Goal: Task Accomplishment & Management: Use online tool/utility

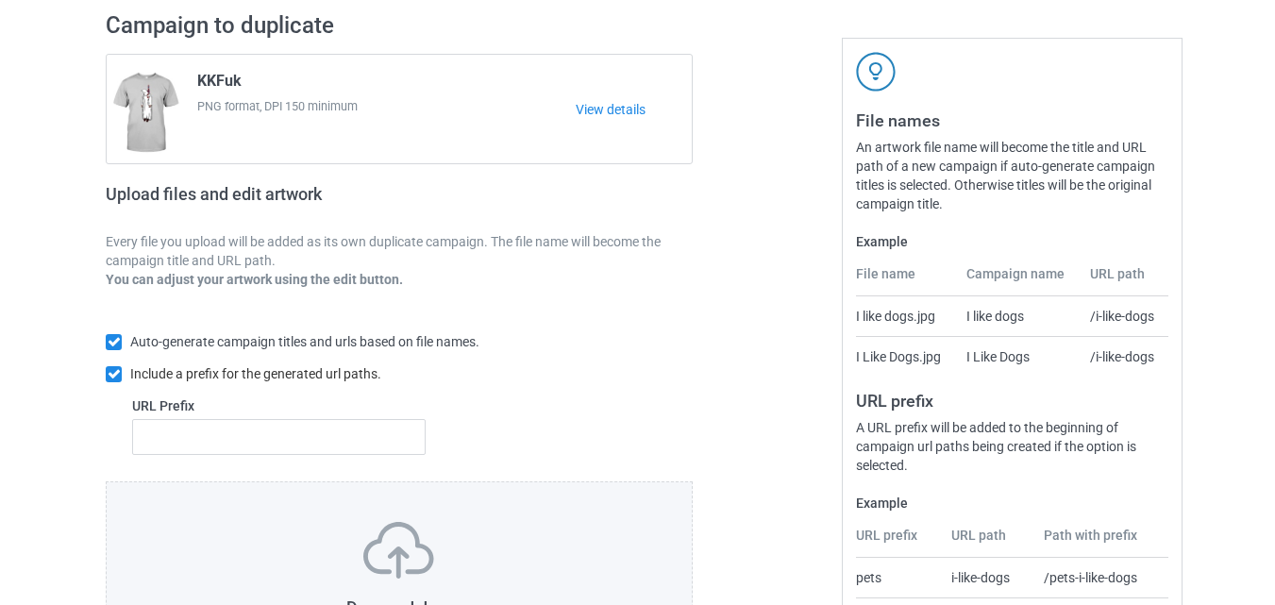
scroll to position [268, 0]
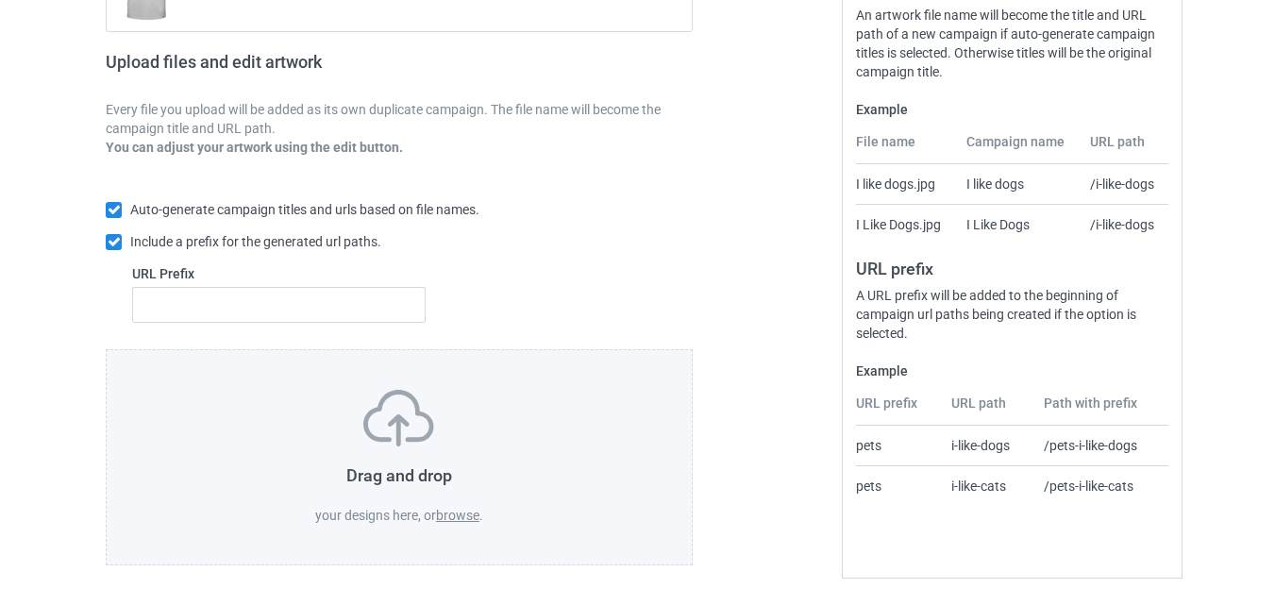
click at [424, 452] on div "Drag and drop your designs here, or browse ." at bounding box center [399, 457] width 506 height 135
click at [462, 522] on label "browse" at bounding box center [457, 515] width 43 height 15
click at [0, 0] on input "browse" at bounding box center [0, 0] width 0 height 0
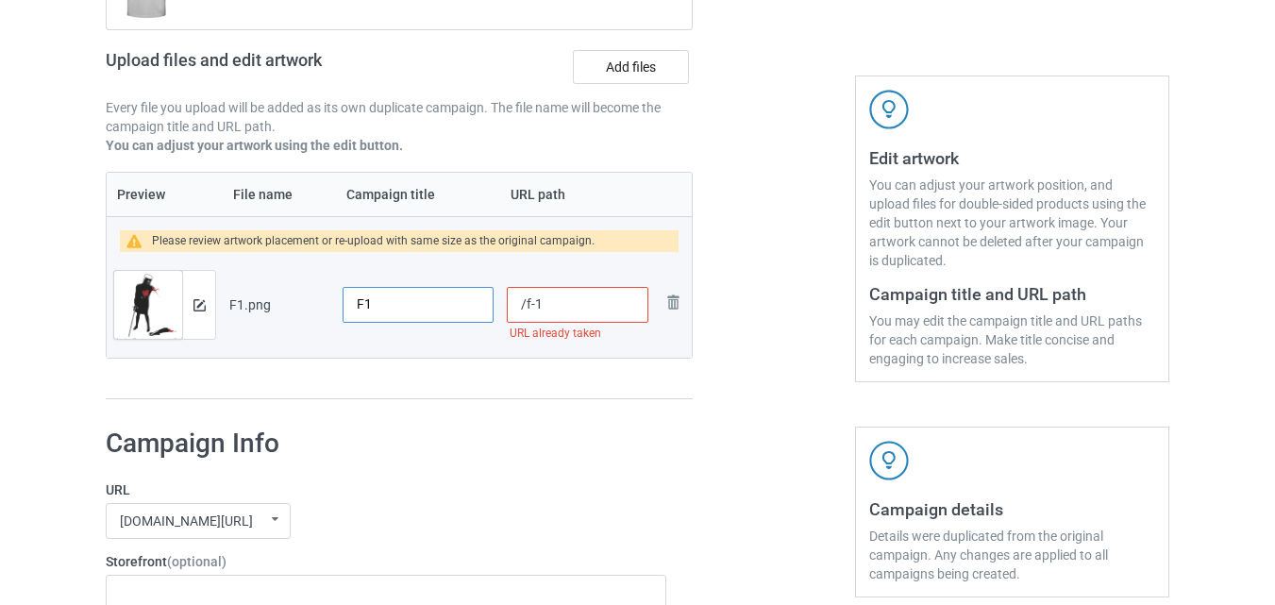
click at [447, 301] on input "F1" at bounding box center [418, 305] width 151 height 36
click at [631, 302] on input "/f-1" at bounding box center [578, 305] width 142 height 36
type input "/fhalloween2313"
click at [629, 340] on td "/fhalloween2313" at bounding box center [577, 305] width 155 height 106
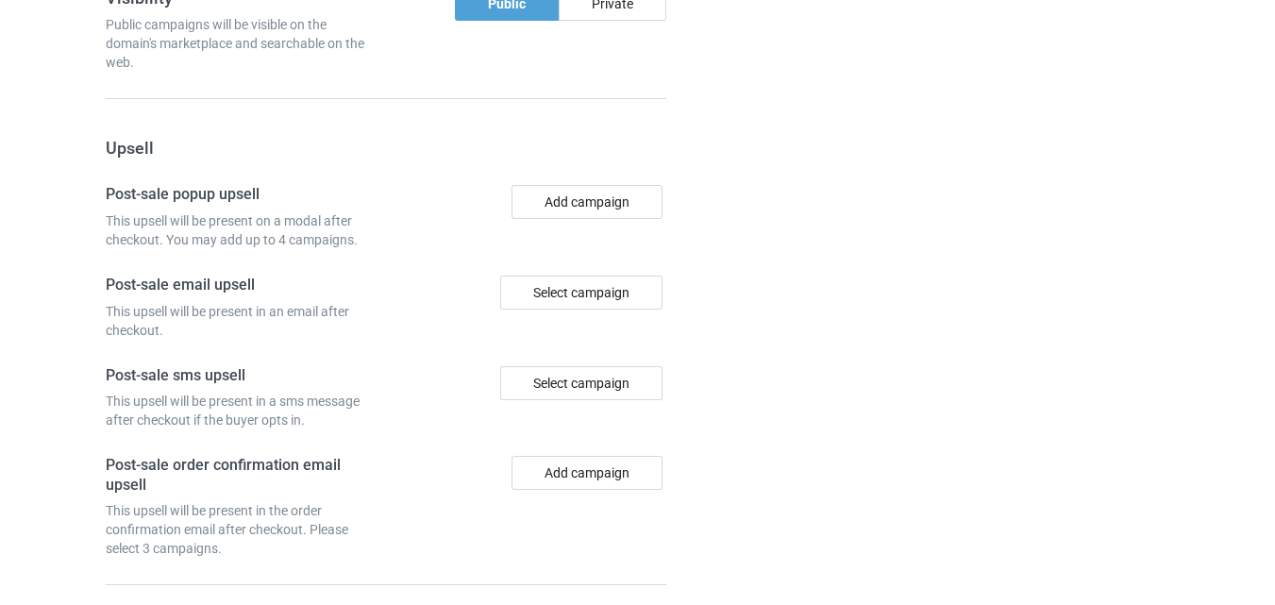
scroll to position [1835, 0]
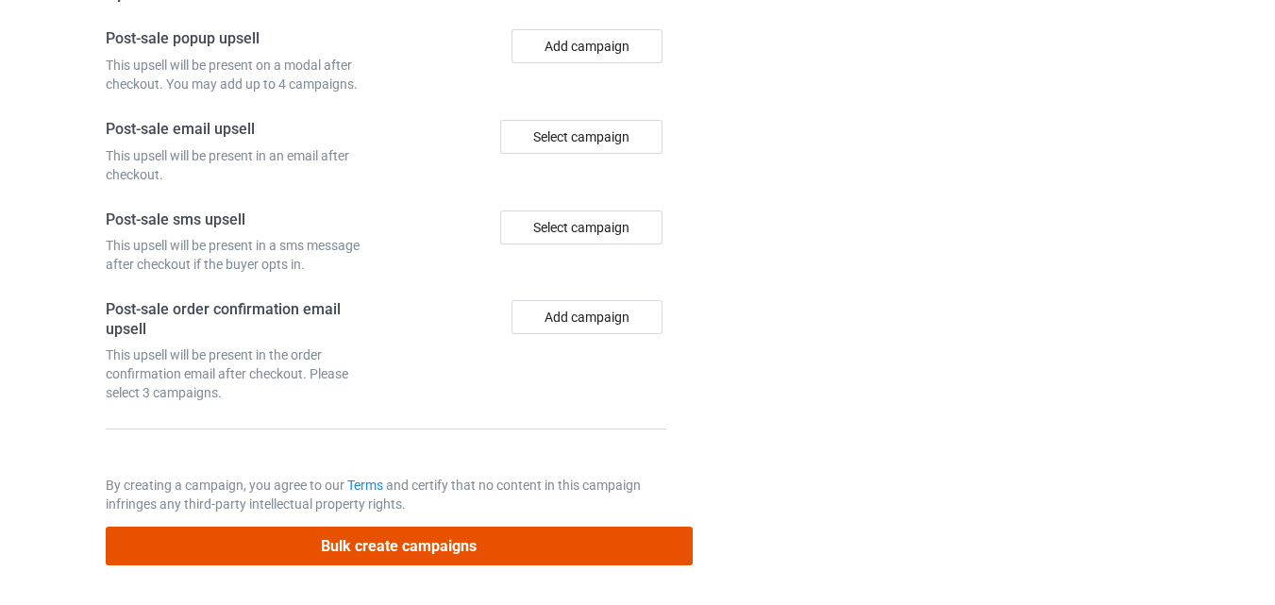
click at [412, 549] on button "Bulk create campaigns" at bounding box center [399, 546] width 587 height 39
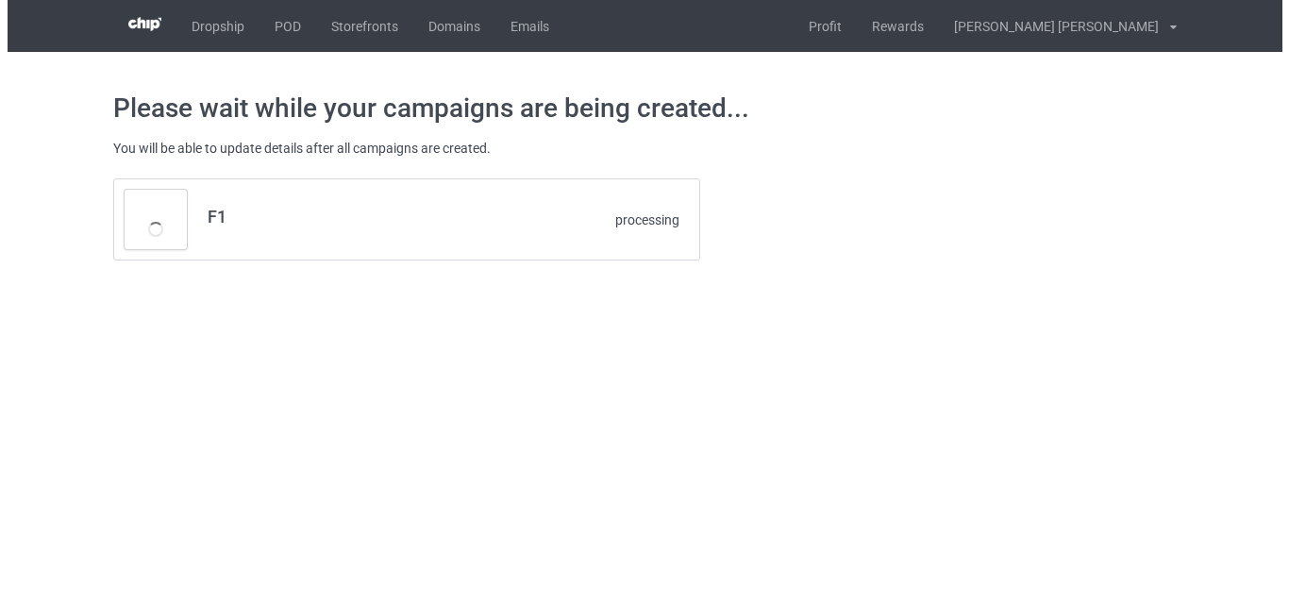
scroll to position [0, 0]
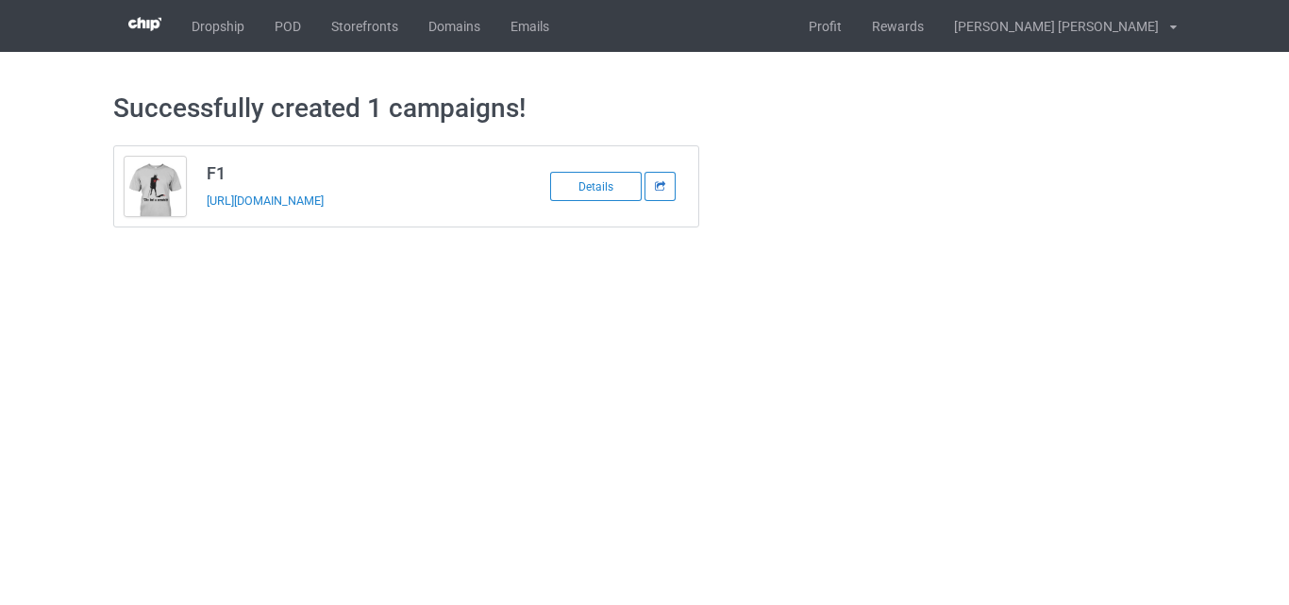
click at [661, 189] on icon at bounding box center [660, 185] width 13 height 9
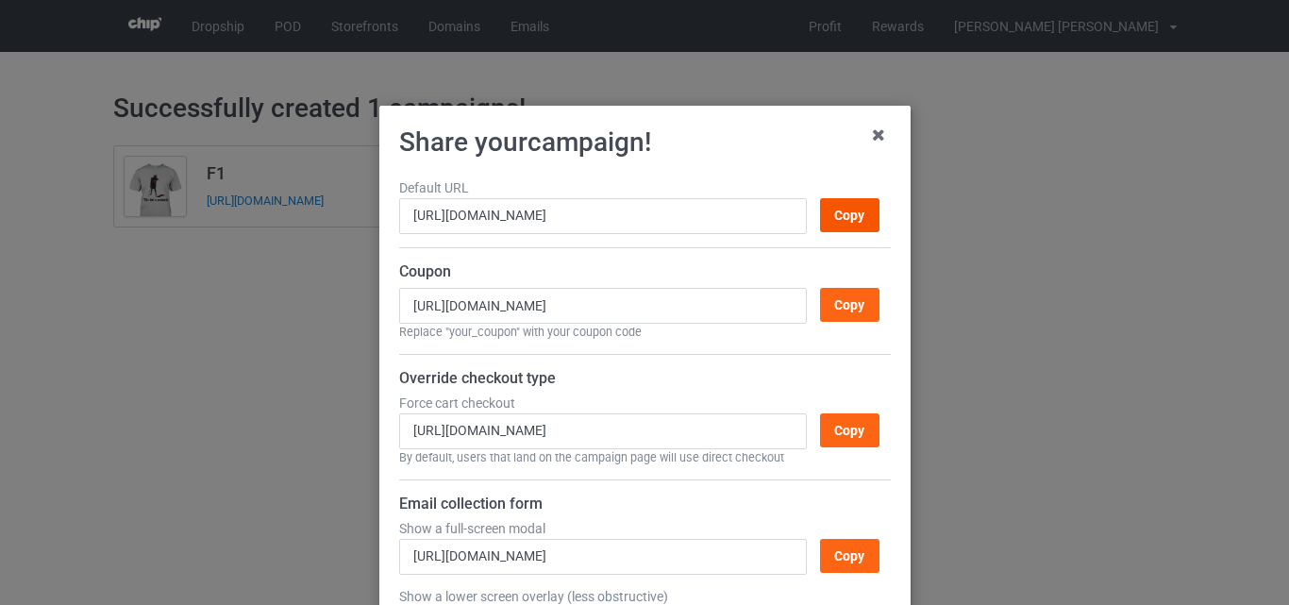
click at [827, 227] on div "Copy" at bounding box center [848, 215] width 59 height 34
click at [880, 134] on icon at bounding box center [879, 135] width 30 height 30
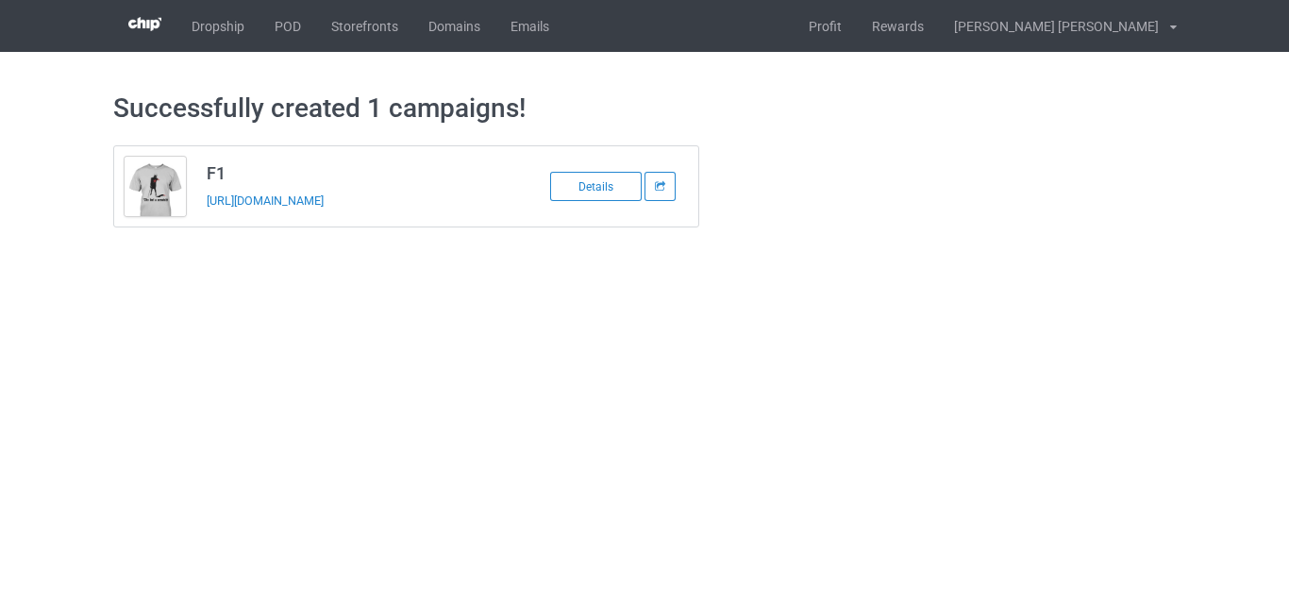
click at [652, 364] on body "Dropship POD Storefronts Domains Emails Profit Rewards [PERSON_NAME] dat Settin…" at bounding box center [644, 302] width 1289 height 605
